Goal: Task Accomplishment & Management: Manage account settings

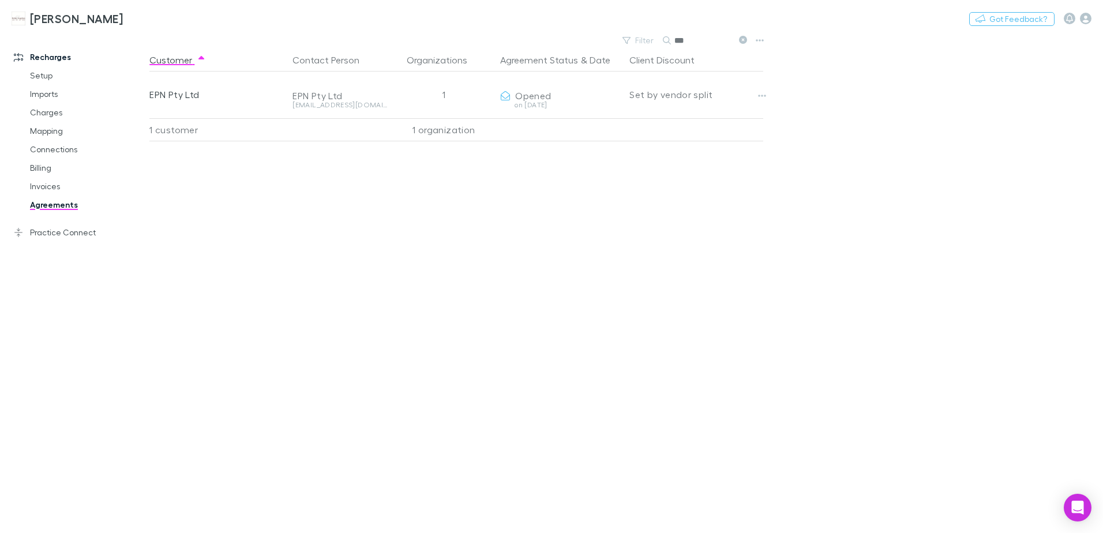
click at [742, 39] on icon at bounding box center [743, 40] width 8 height 8
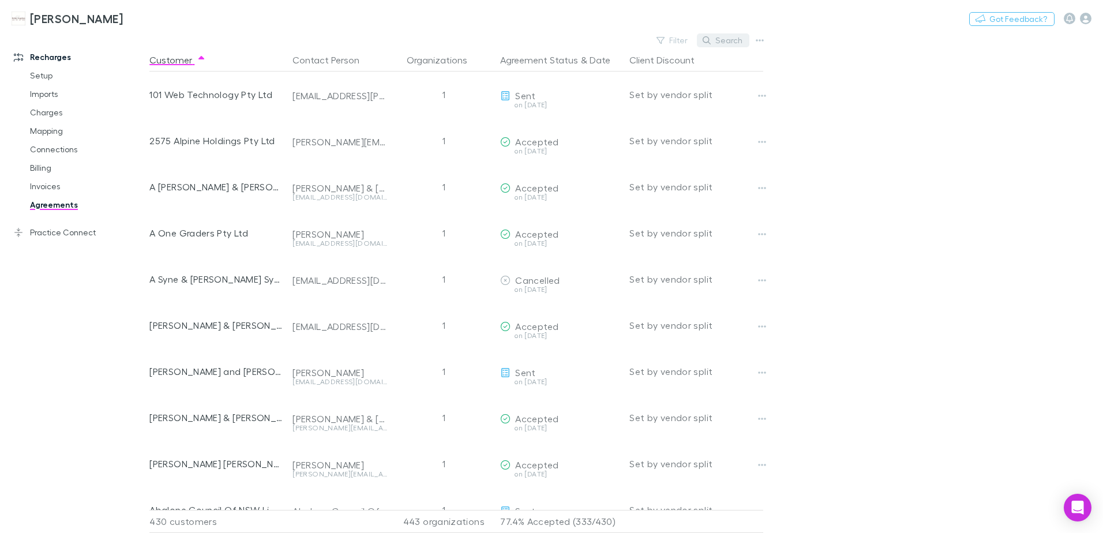
click at [711, 41] on icon "button" at bounding box center [706, 40] width 8 height 8
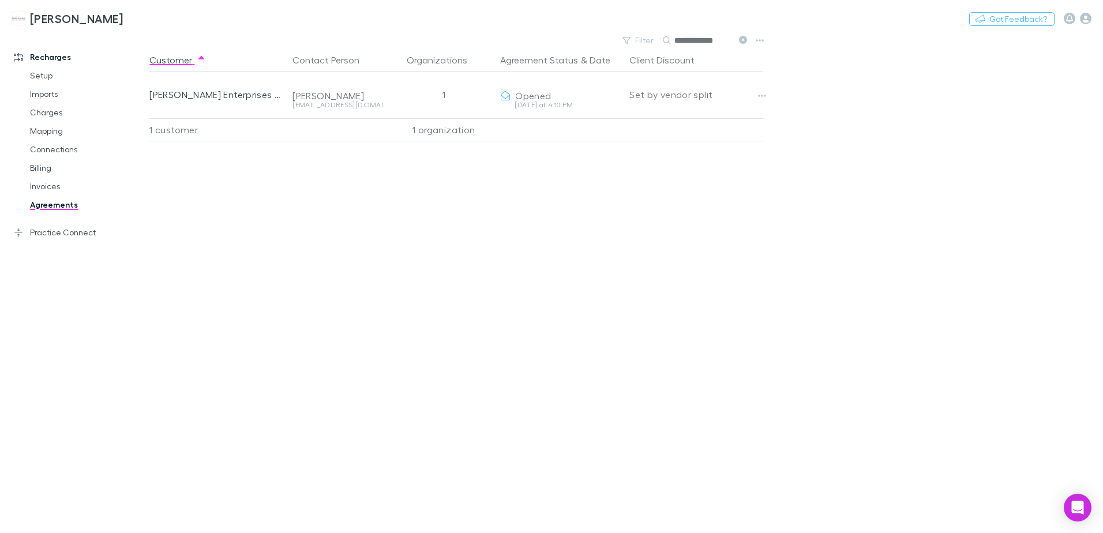
type input "**********"
click at [58, 183] on link "Invoices" at bounding box center [86, 186] width 137 height 18
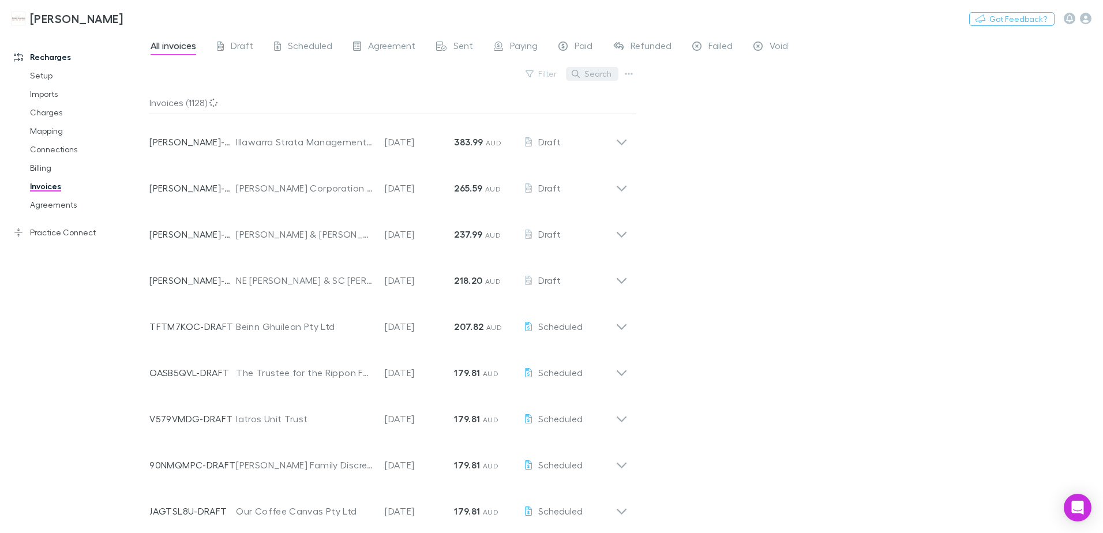
click at [584, 80] on button "Search" at bounding box center [592, 74] width 52 height 14
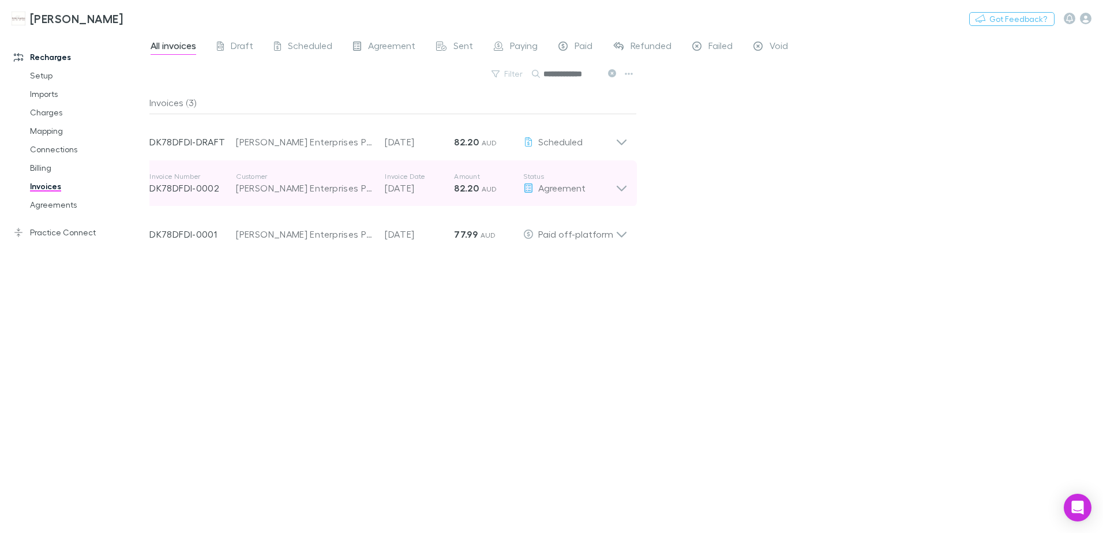
type input "**********"
click at [618, 191] on icon at bounding box center [621, 183] width 12 height 23
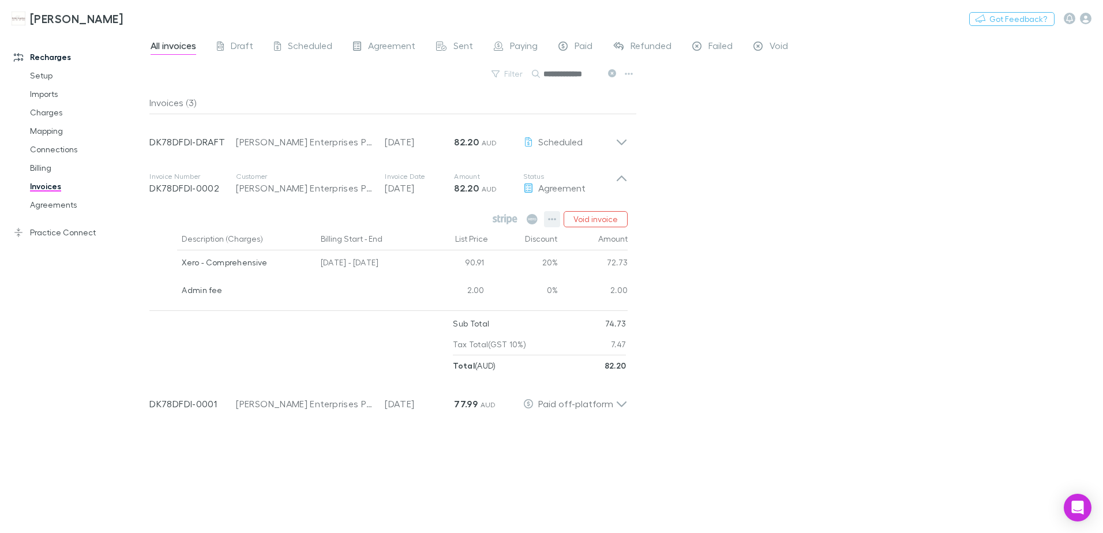
click at [548, 217] on button "button" at bounding box center [552, 219] width 16 height 16
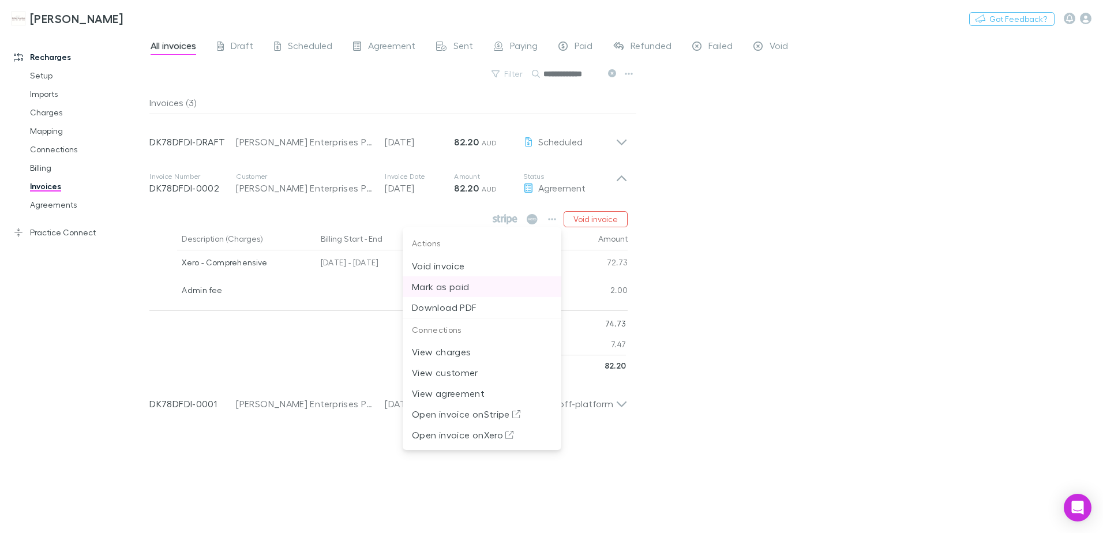
click at [465, 288] on p "Mark as paid" at bounding box center [482, 287] width 140 height 14
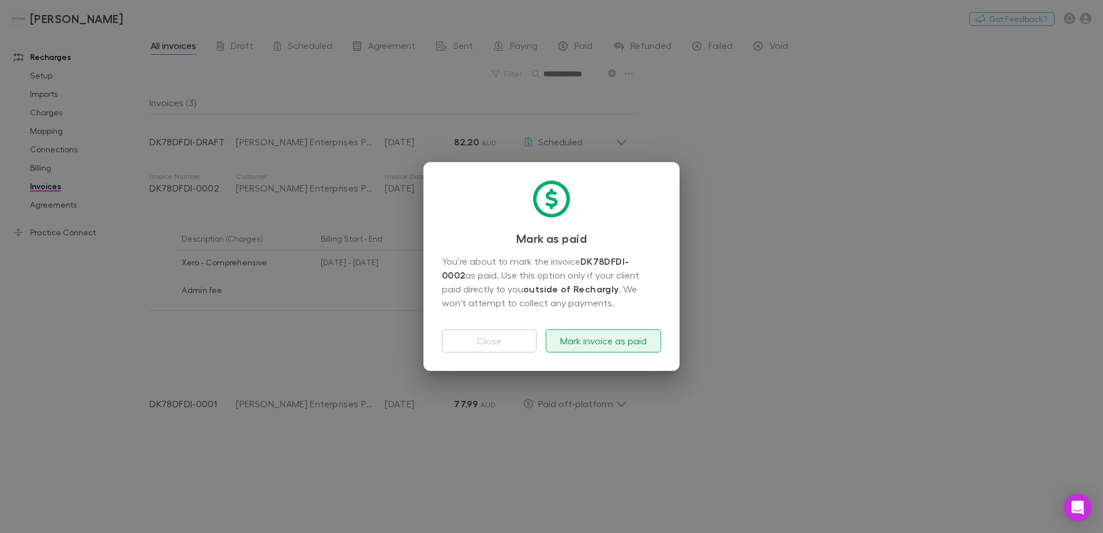
click at [596, 339] on button "Mark invoice as paid" at bounding box center [603, 340] width 115 height 23
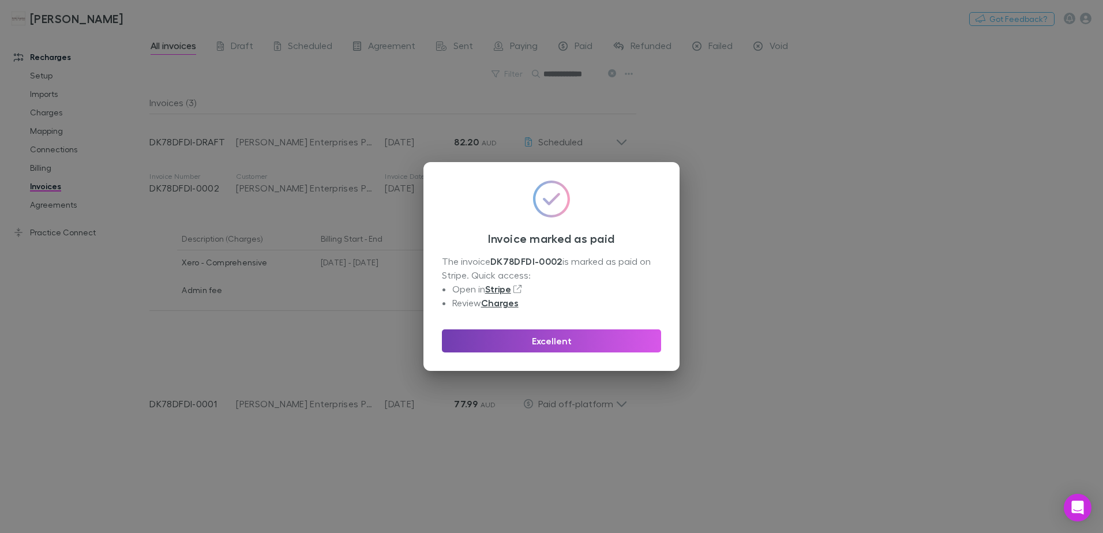
click at [592, 339] on button "Excellent" at bounding box center [551, 340] width 219 height 23
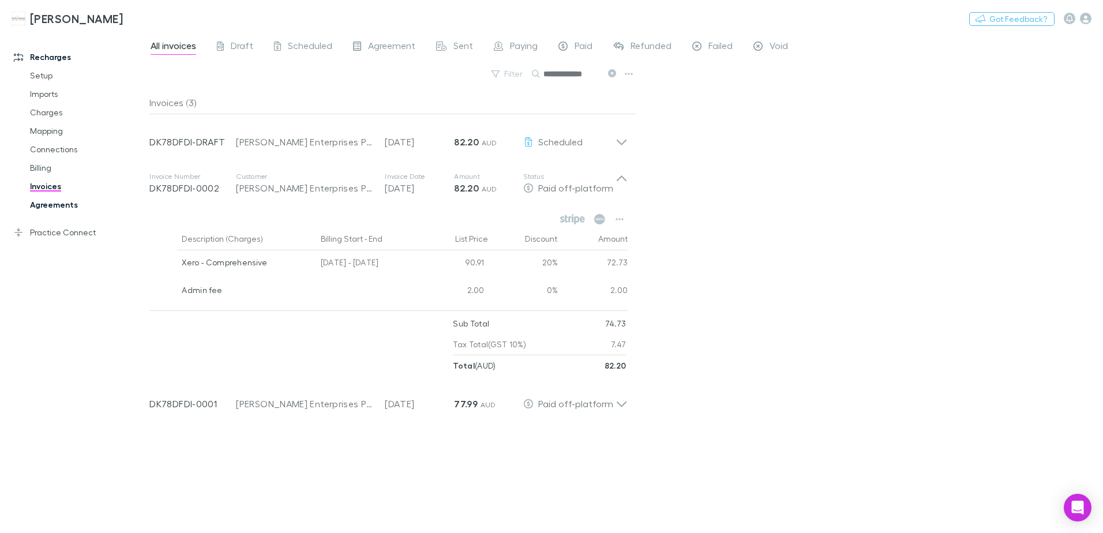
click at [63, 207] on link "Agreements" at bounding box center [86, 205] width 137 height 18
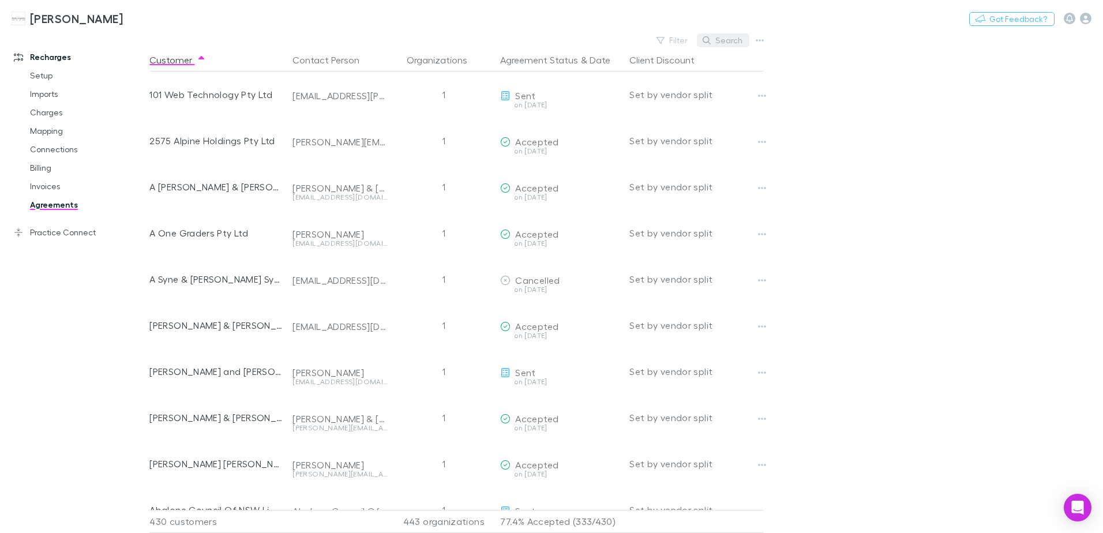
click at [732, 42] on button "Search" at bounding box center [723, 40] width 52 height 14
click at [644, 43] on div "Filter Search" at bounding box center [458, 40] width 618 height 16
click at [679, 39] on button "Filter" at bounding box center [673, 40] width 44 height 14
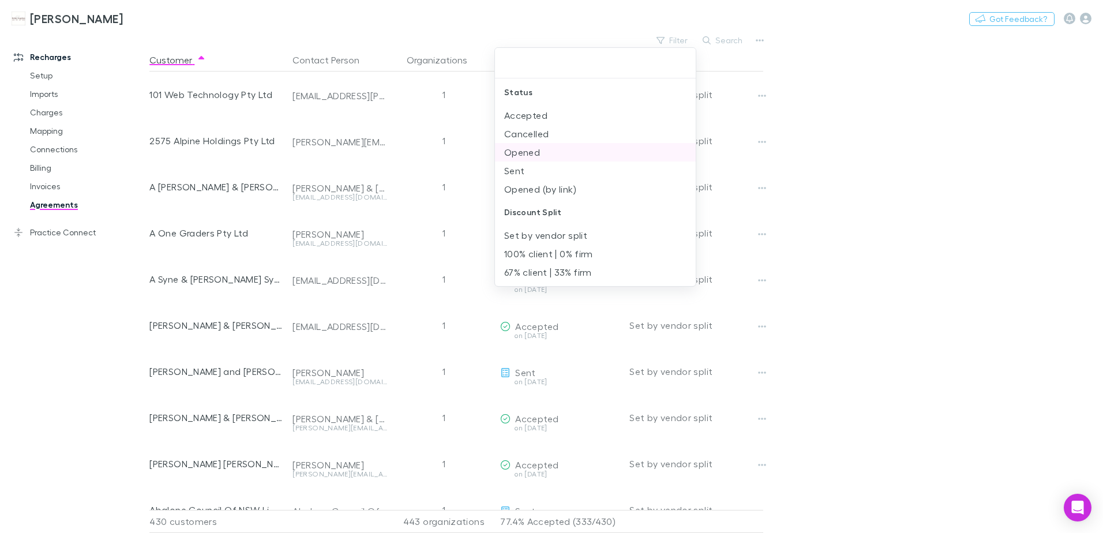
click at [526, 154] on li "Opened" at bounding box center [595, 152] width 201 height 18
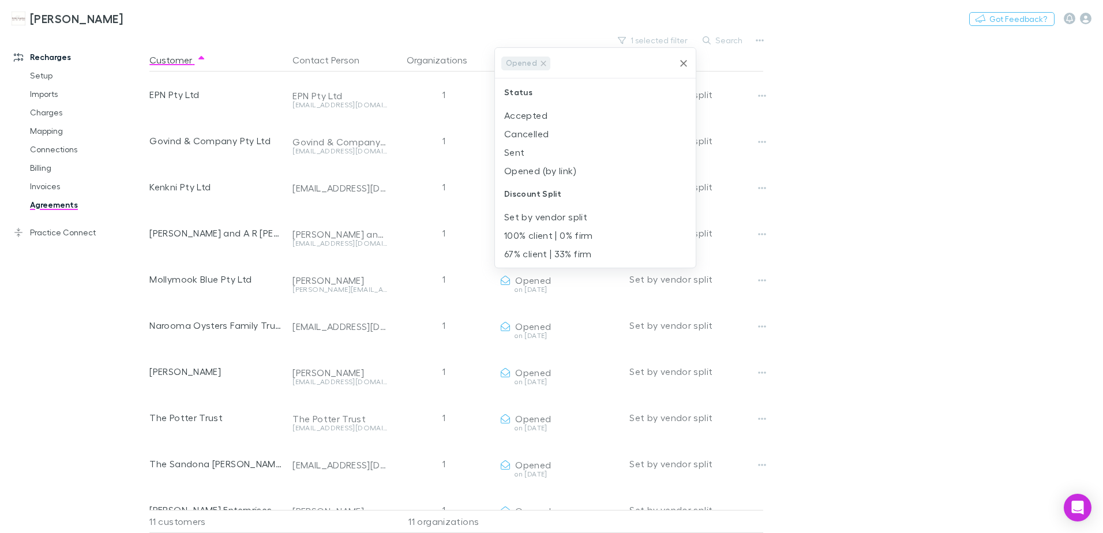
click at [526, 154] on li "Sent" at bounding box center [595, 152] width 201 height 18
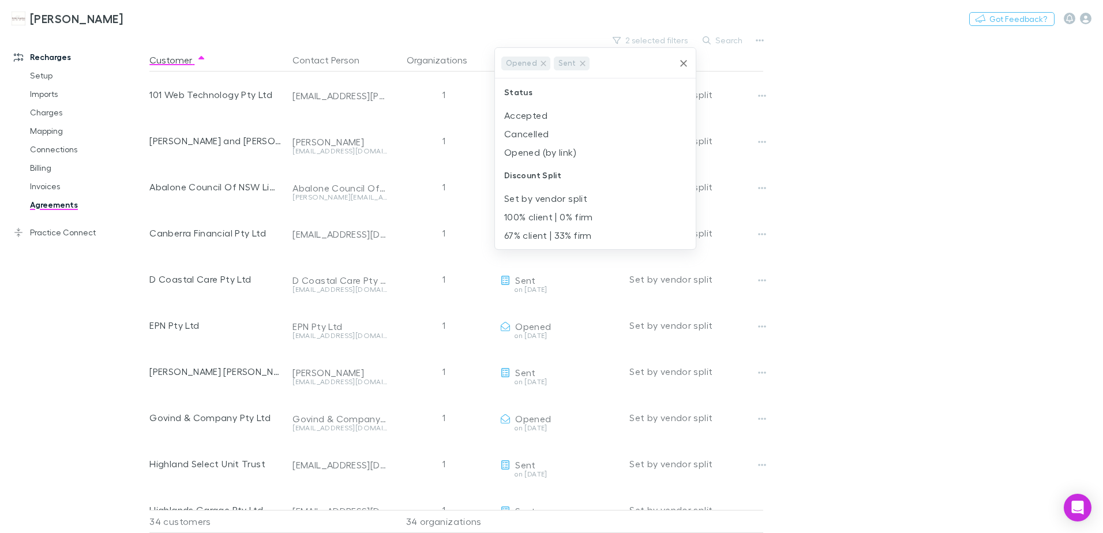
click at [839, 164] on div at bounding box center [551, 266] width 1103 height 533
